Goal: Navigation & Orientation: Find specific page/section

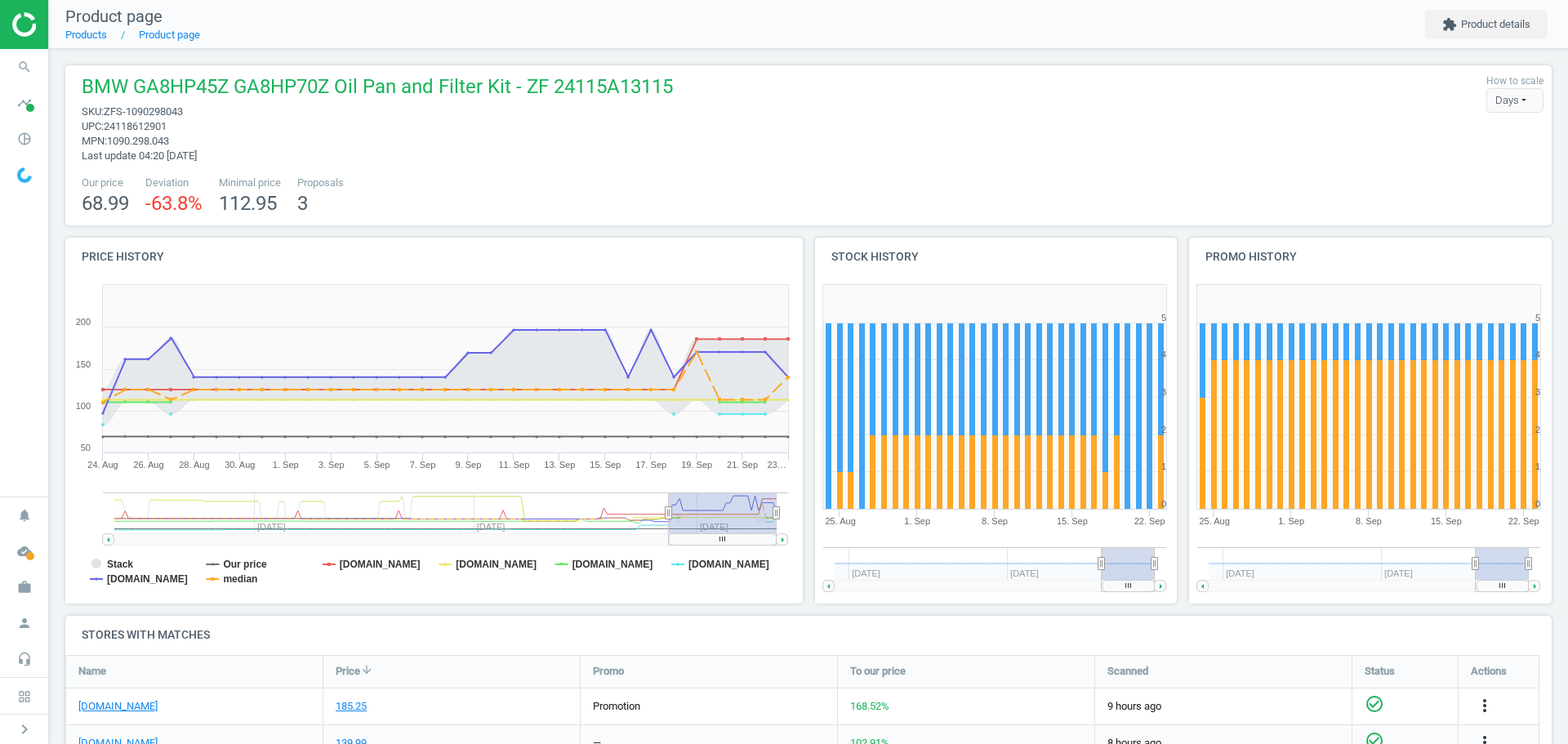
click at [25, 22] on img at bounding box center [70, 24] width 116 height 24
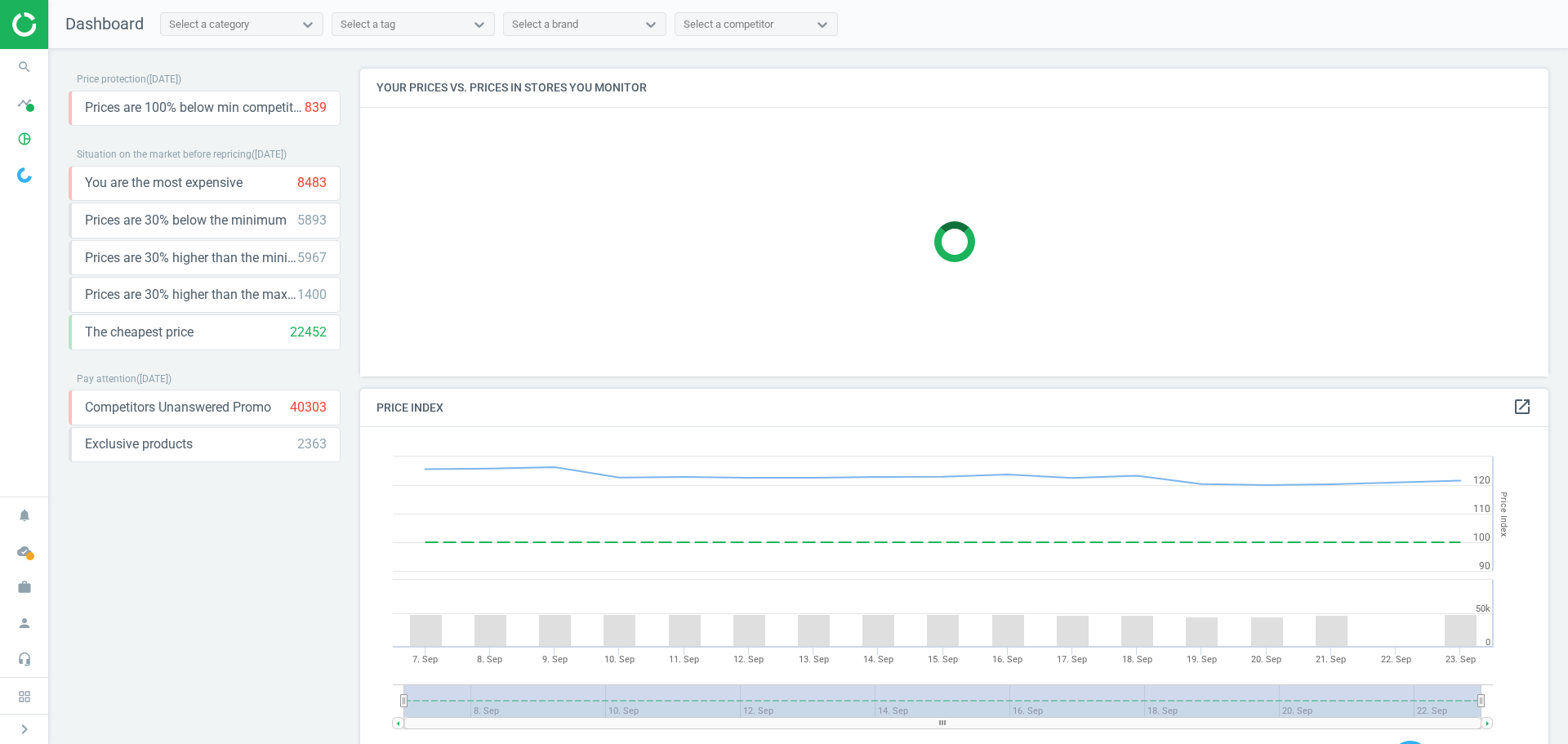
scroll to position [349, 1201]
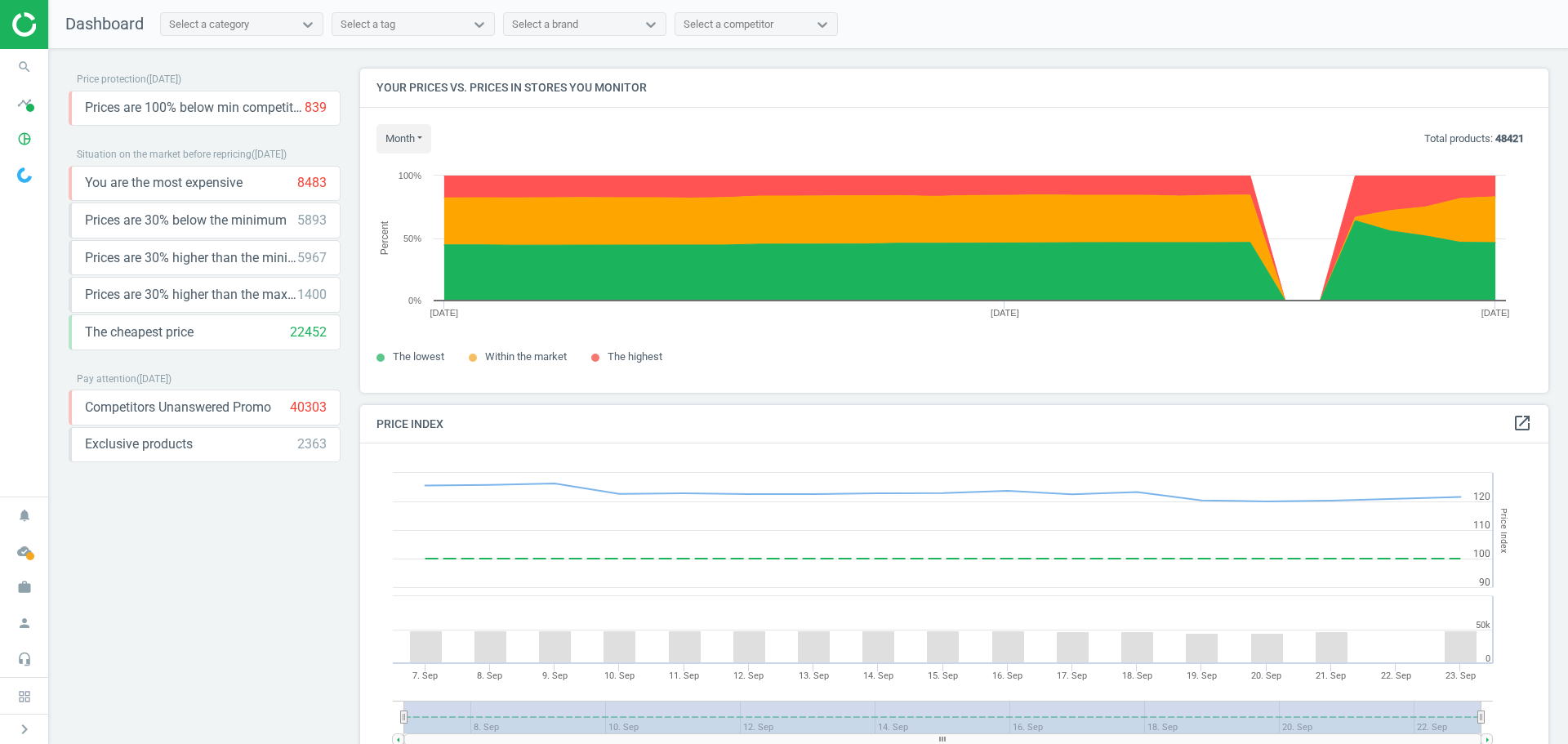
click at [1392, 37] on nav "Dashboard Select a category Select a tag Select a brand Select a competitor" at bounding box center [808, 24] width 1519 height 49
